Goal: Participate in discussion: Engage in conversation with other users on a specific topic

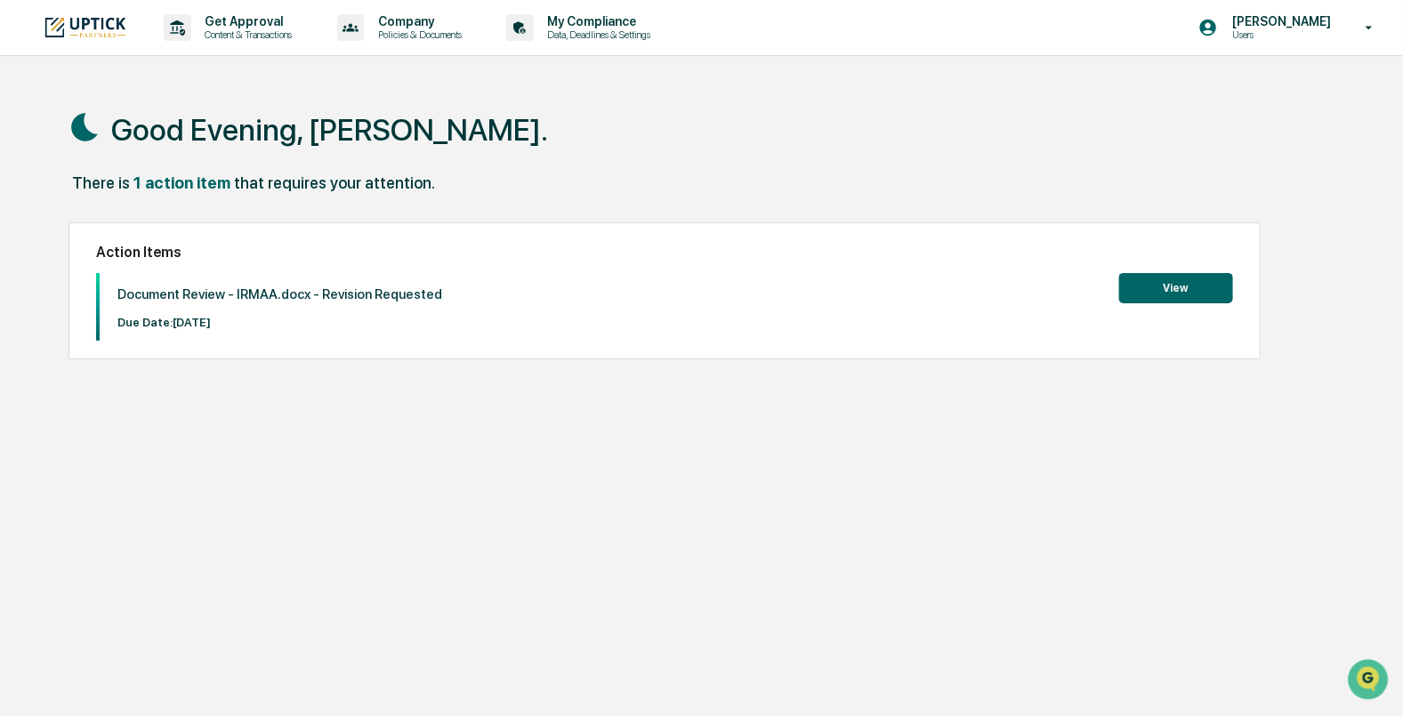
click at [1149, 295] on button "View" at bounding box center [1176, 288] width 114 height 30
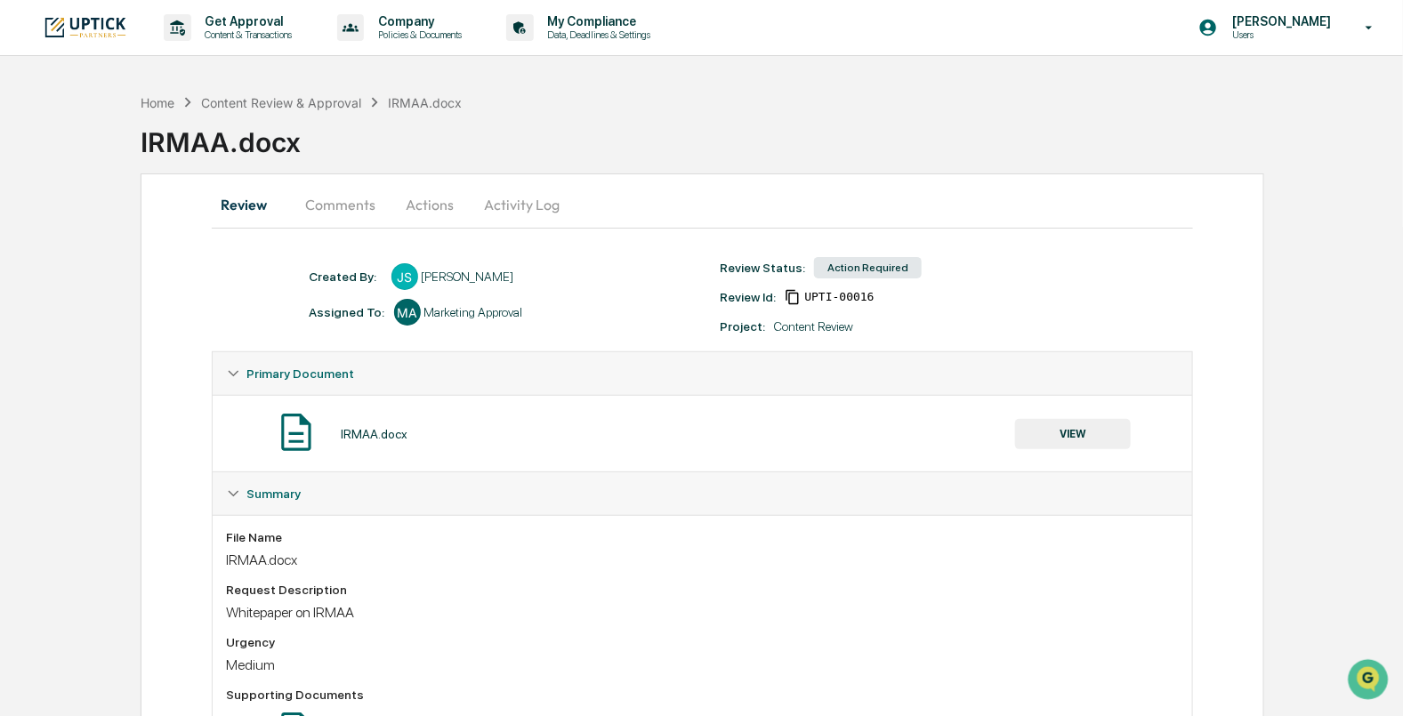
click at [345, 215] on button "Comments" at bounding box center [341, 204] width 99 height 43
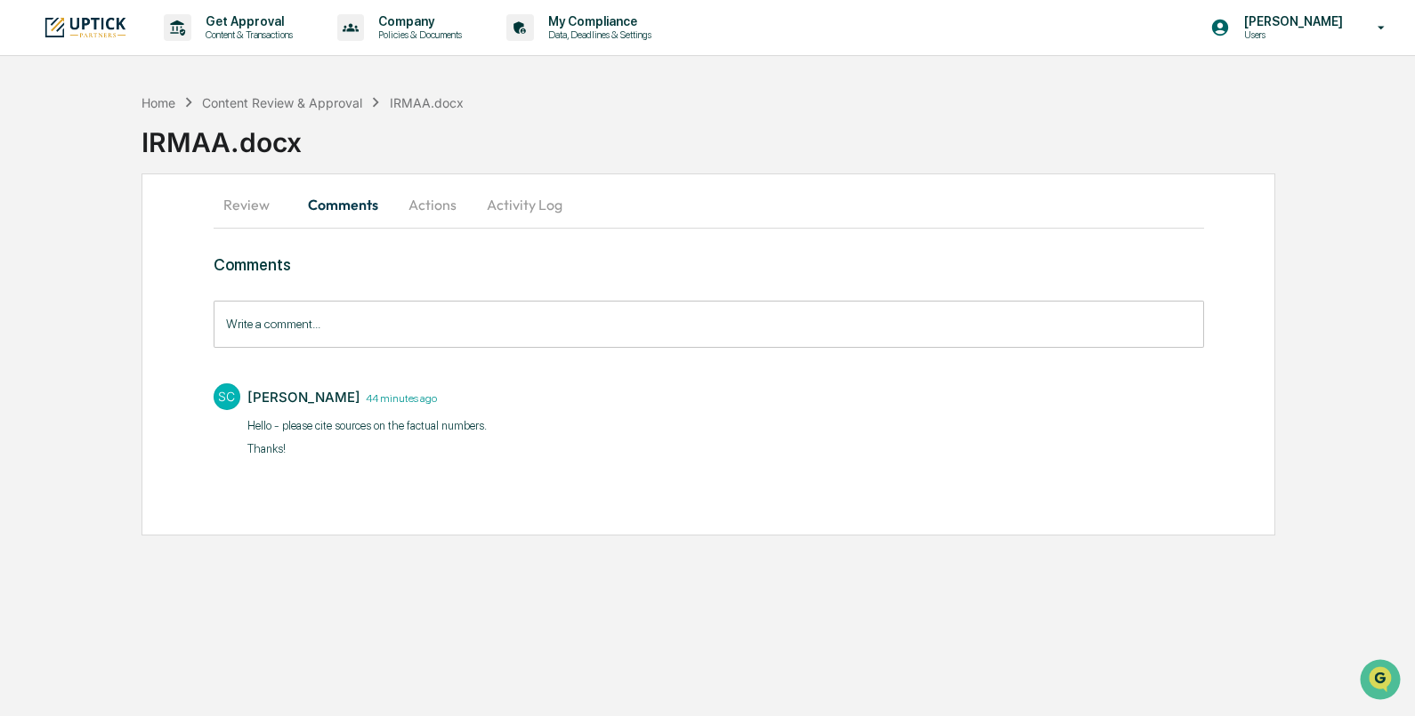
click at [670, 327] on input "Write a comment..." at bounding box center [709, 324] width 990 height 47
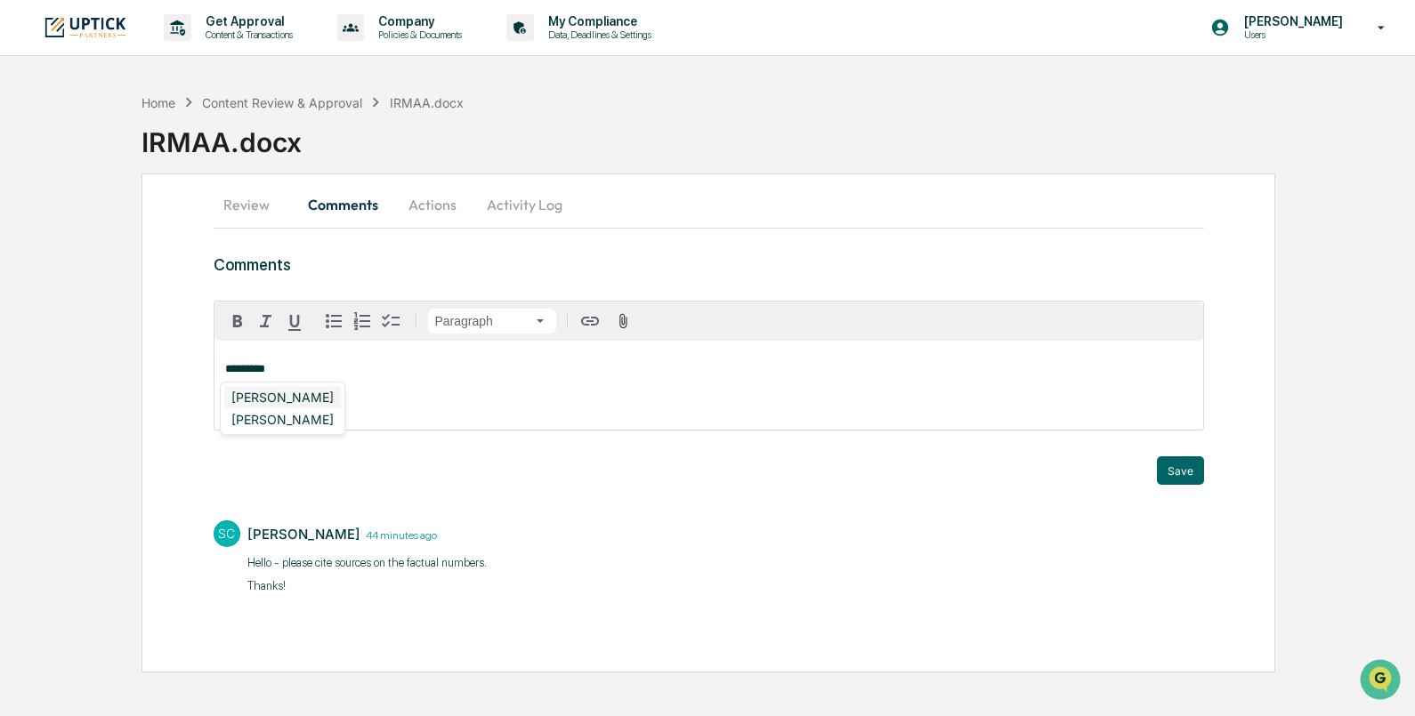
click at [291, 393] on div "[PERSON_NAME]" at bounding box center [282, 397] width 117 height 22
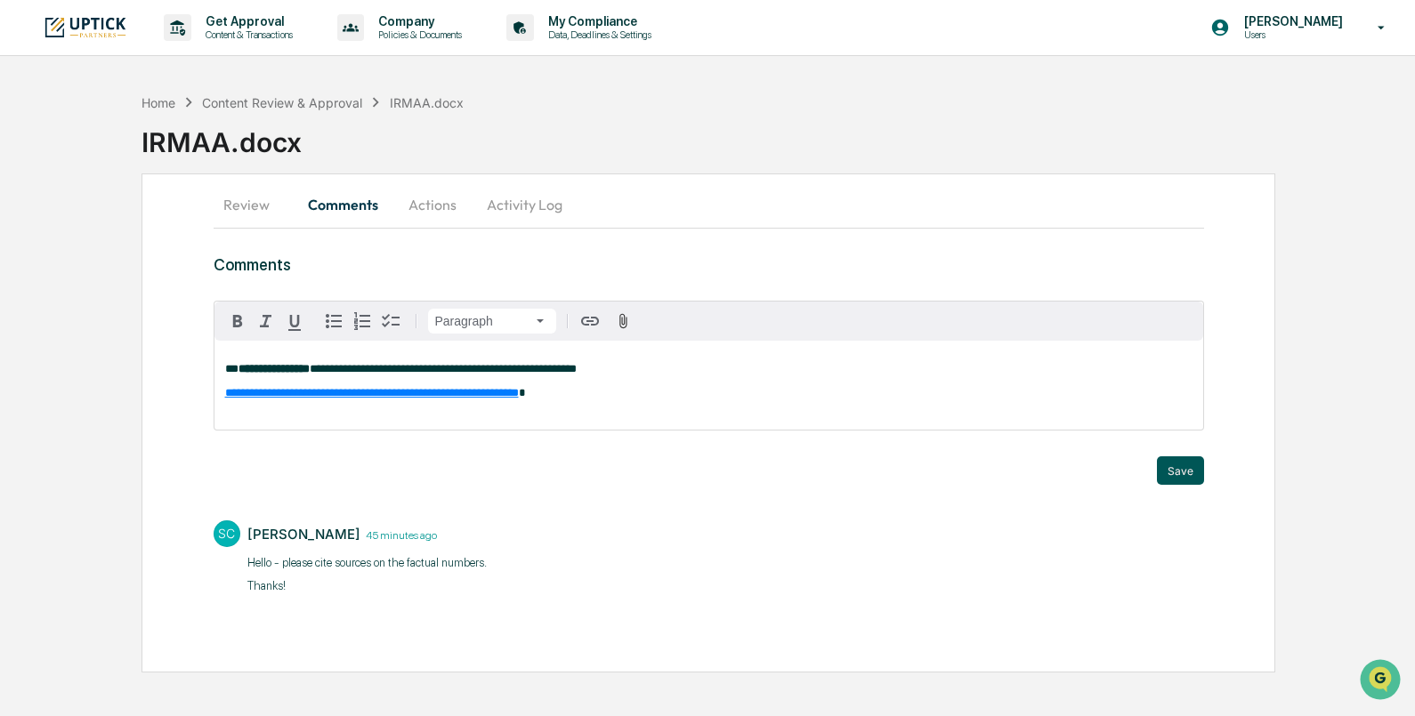
click at [1168, 464] on button "Save" at bounding box center [1180, 470] width 47 height 28
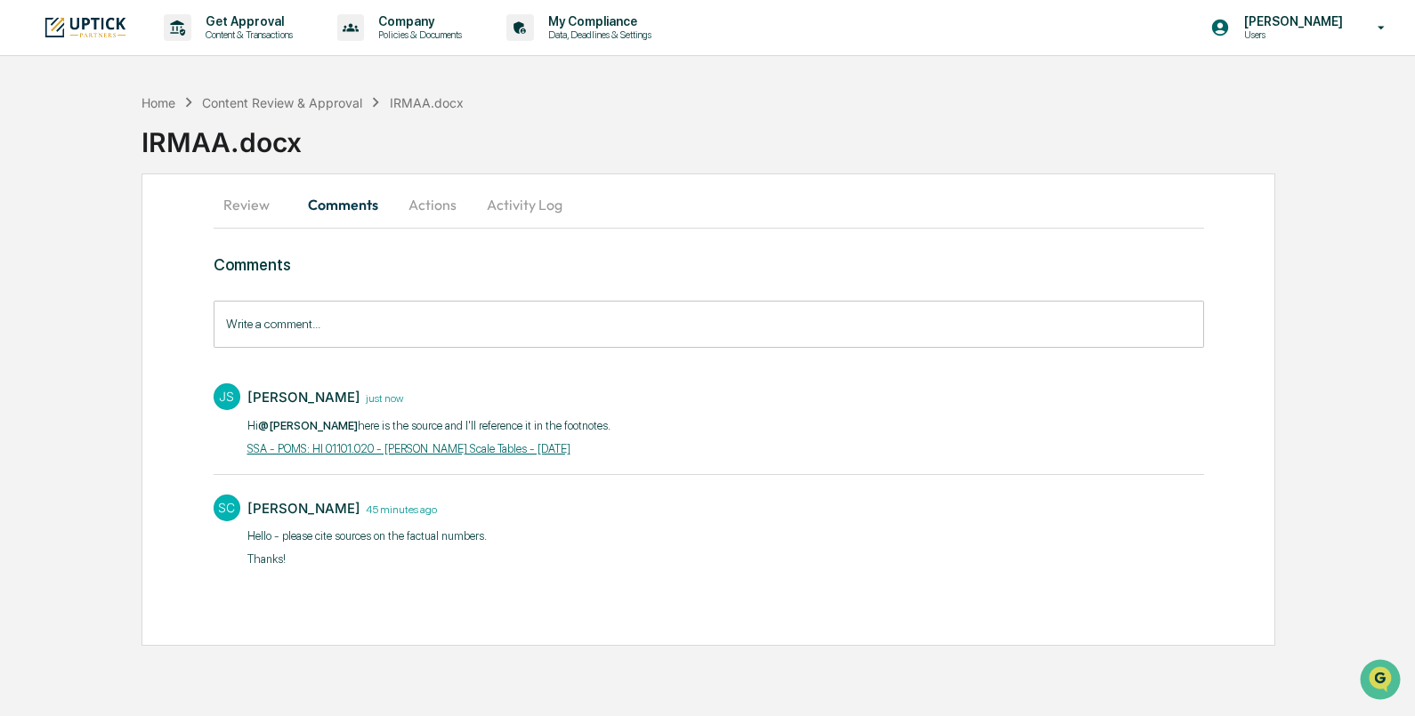
click at [248, 212] on button "Review" at bounding box center [254, 204] width 80 height 43
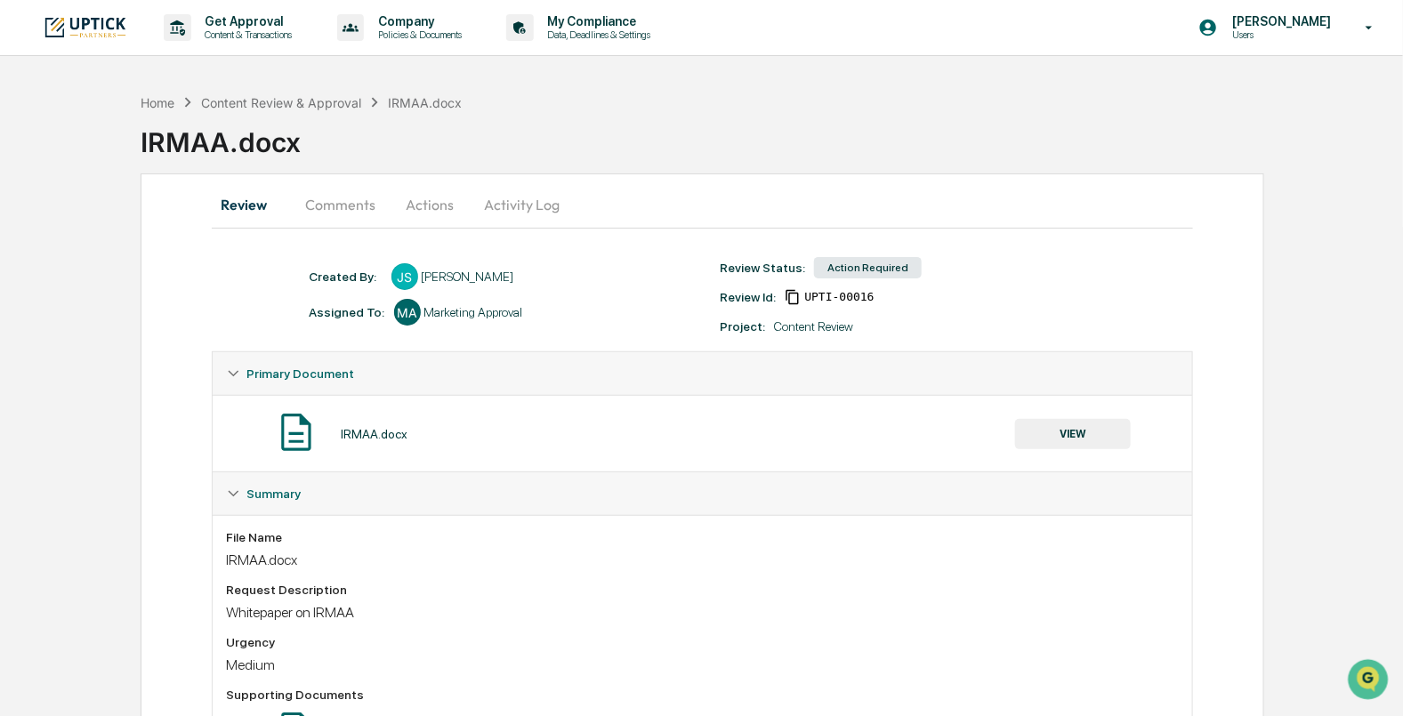
scroll to position [102, 0]
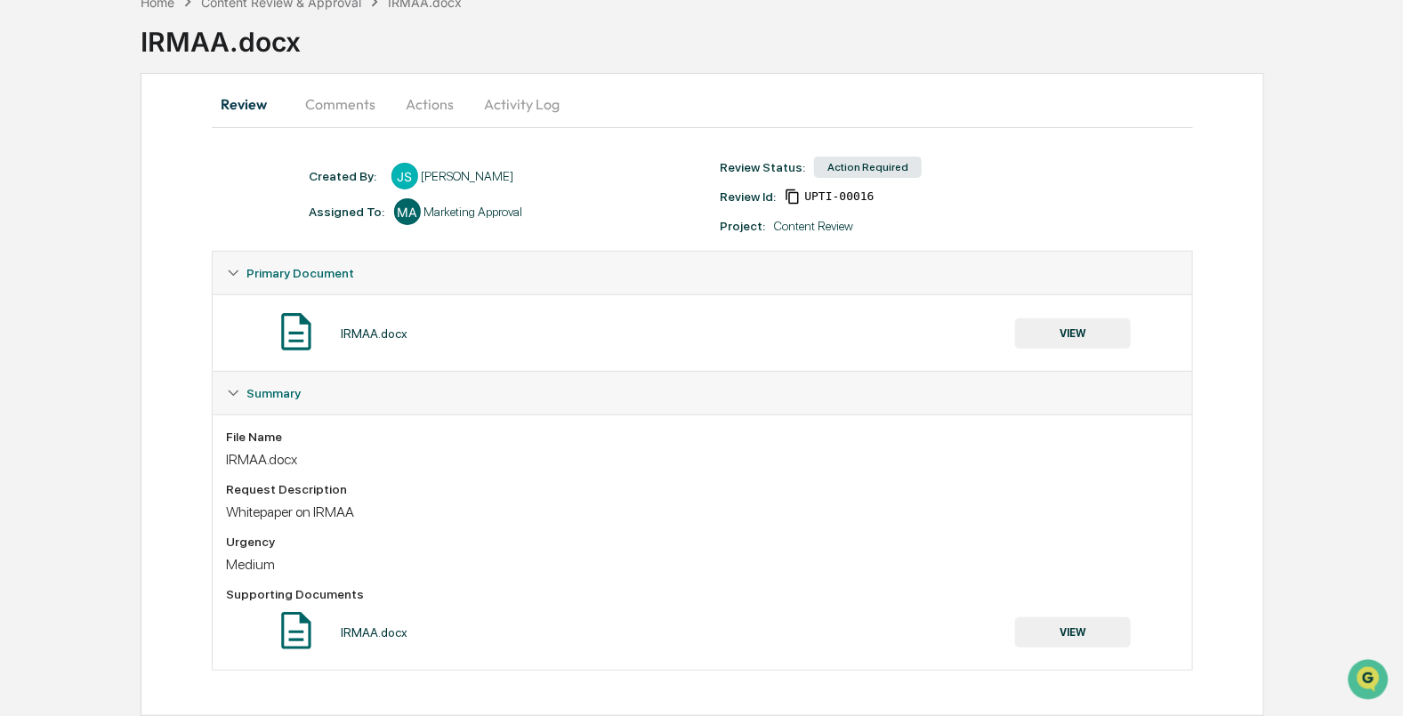
click at [429, 107] on button "Actions" at bounding box center [431, 104] width 80 height 43
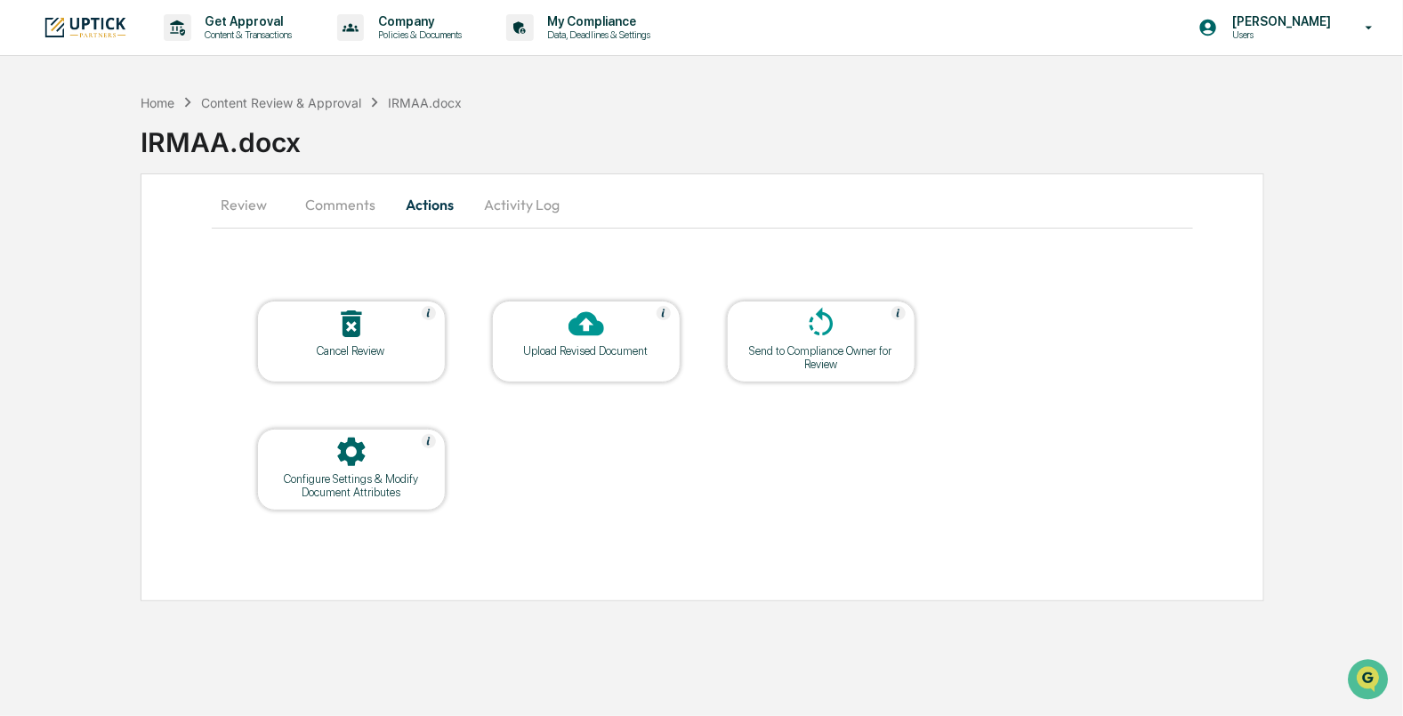
scroll to position [0, 0]
click at [504, 206] on button "Activity Log" at bounding box center [524, 204] width 104 height 43
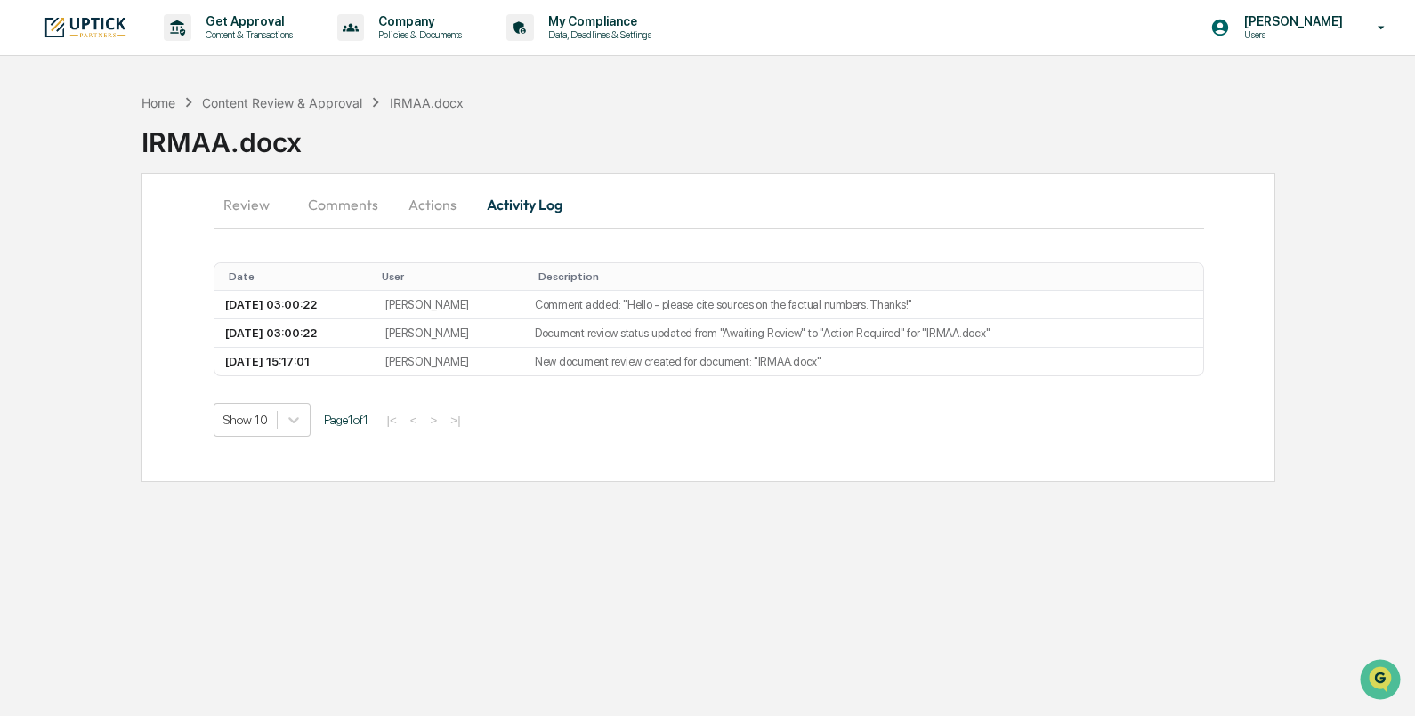
click at [422, 205] on button "Actions" at bounding box center [432, 204] width 80 height 43
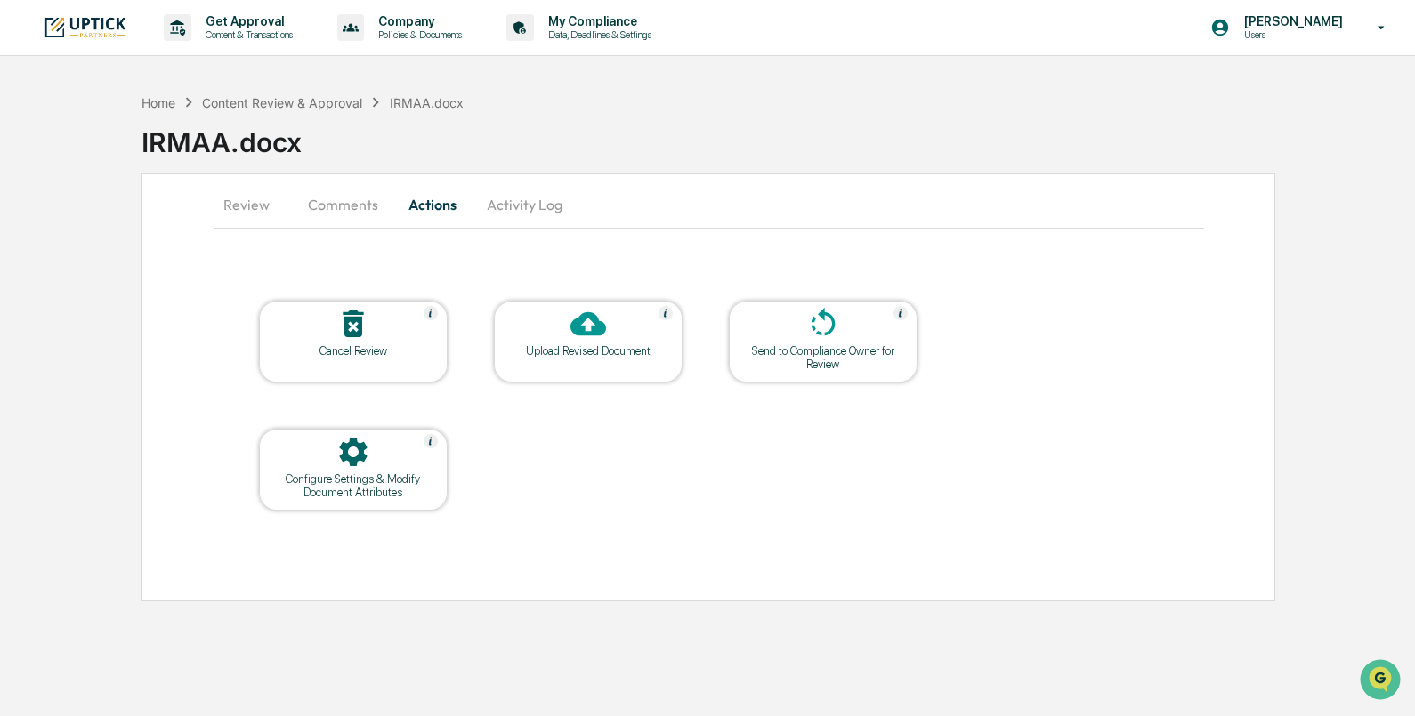
click at [381, 209] on button "Comments" at bounding box center [343, 204] width 99 height 43
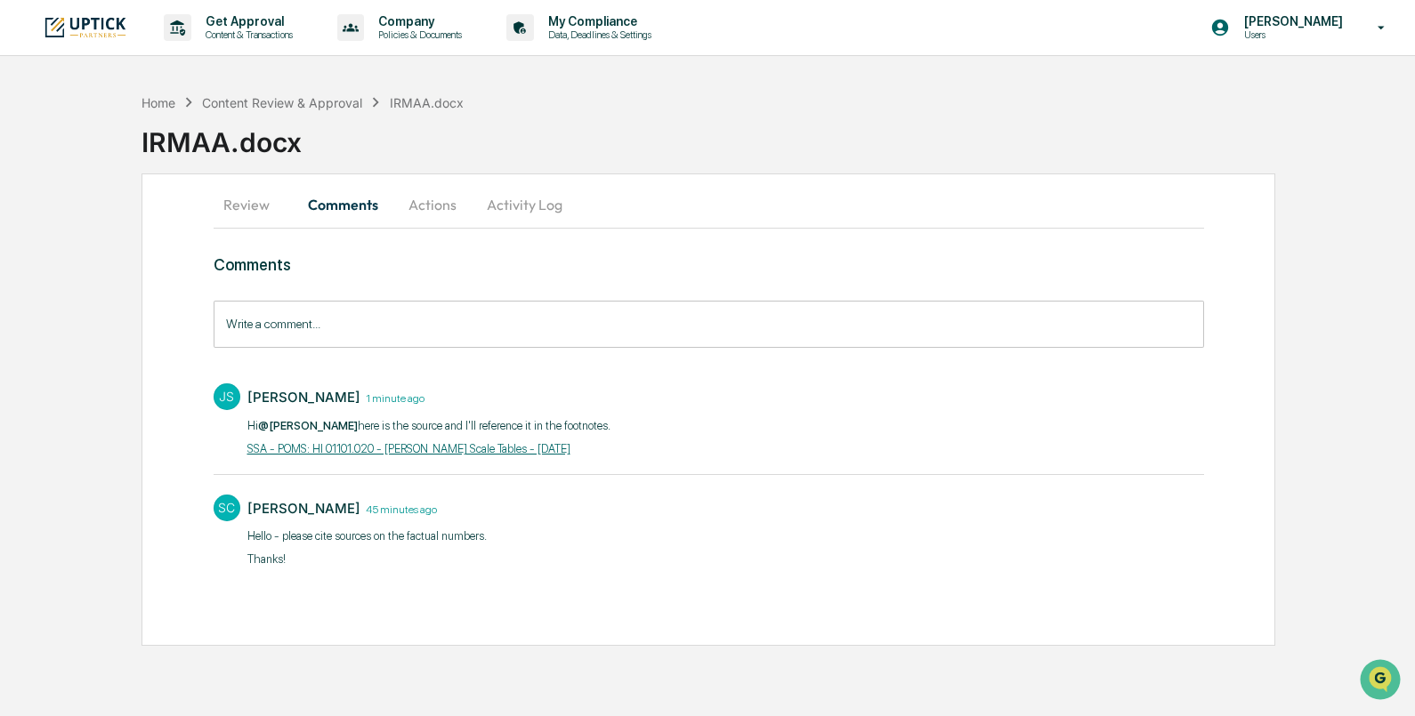
click at [258, 204] on button "Review" at bounding box center [254, 204] width 80 height 43
